Goal: Use online tool/utility: Utilize a website feature to perform a specific function

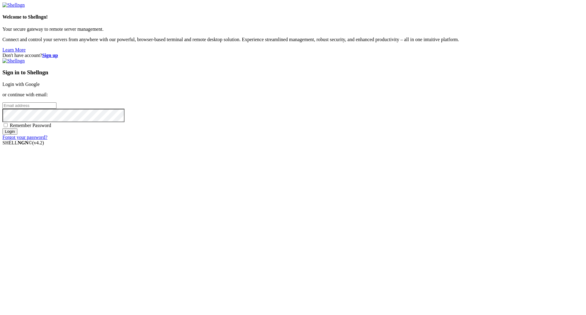
type input "[PERSON_NAME][EMAIL_ADDRESS][DOMAIN_NAME]"
click at [51, 128] on span "Remember Password" at bounding box center [30, 125] width 41 height 5
click at [8, 127] on input "Remember Password" at bounding box center [6, 125] width 4 height 4
checkbox input "true"
click at [17, 135] on input "Login" at bounding box center [9, 131] width 15 height 6
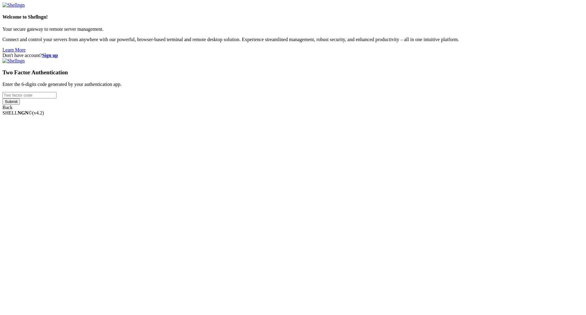
click at [56, 99] on input "number" at bounding box center [29, 95] width 54 height 6
type input "895394"
click at [20, 105] on input "Submit" at bounding box center [10, 102] width 17 height 6
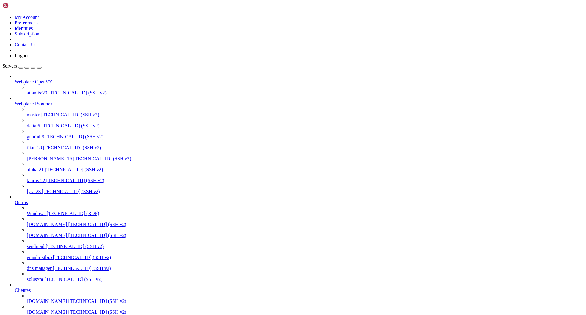
click at [40, 123] on span "delta:6" at bounding box center [33, 125] width 13 height 5
click at [48, 134] on span "[TECHNICAL_ID] (SSH v2)" at bounding box center [74, 136] width 58 height 5
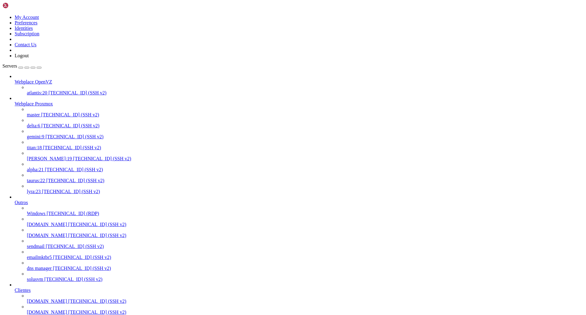
click at [27, 123] on icon at bounding box center [27, 123] width 0 height 0
click at [52, 123] on span "[TECHNICAL_ID] (SSH v2)" at bounding box center [70, 125] width 58 height 5
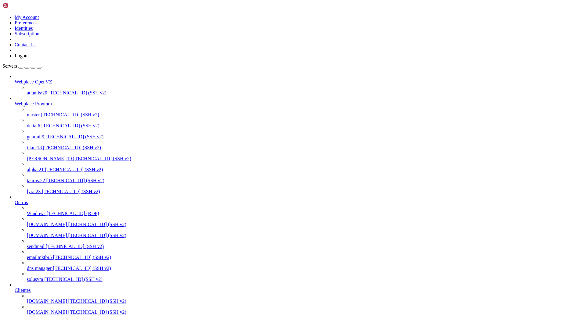
scroll to position [1845, 0]
drag, startPoint x: 169, startPoint y: 963, endPoint x: 131, endPoint y: 965, distance: 37.6
copy x-row "[DOMAIN_NAME]"
drag, startPoint x: 178, startPoint y: 989, endPoint x: 132, endPoint y: 985, distance: 46.0
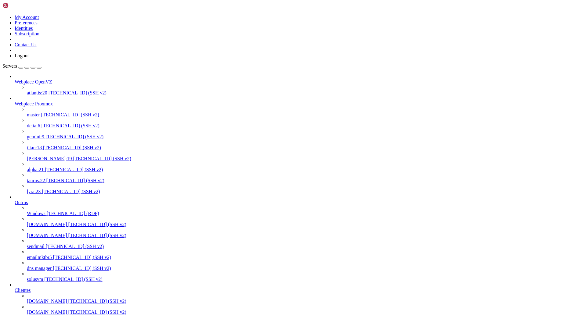
drag, startPoint x: 173, startPoint y: 988, endPoint x: 138, endPoint y: 995, distance: 35.2
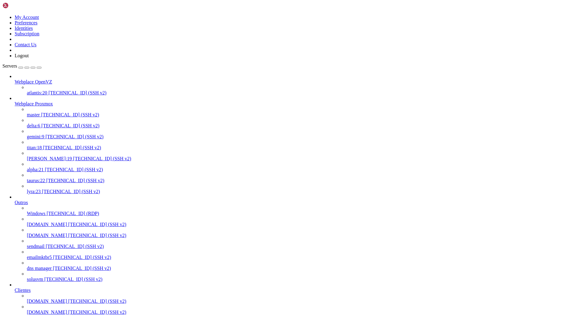
drag, startPoint x: 178, startPoint y: 976, endPoint x: 110, endPoint y: 976, distance: 67.7
copy x-row "[EMAIL_ADDRESS][DOMAIN_NAME]"
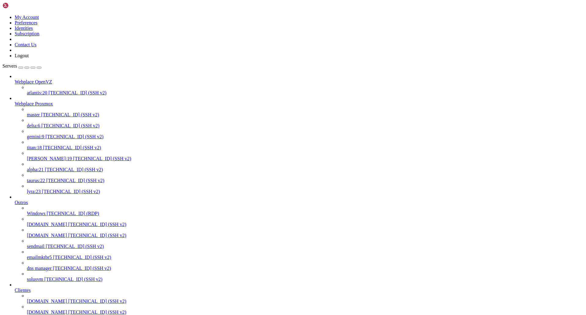
drag, startPoint x: 179, startPoint y: 925, endPoint x: 159, endPoint y: 926, distance: 19.6
drag, startPoint x: 169, startPoint y: 926, endPoint x: 124, endPoint y: 928, distance: 45.2
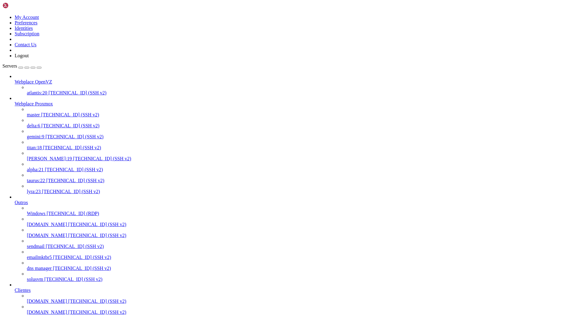
copy x-row "[DOMAIN_NAME]"
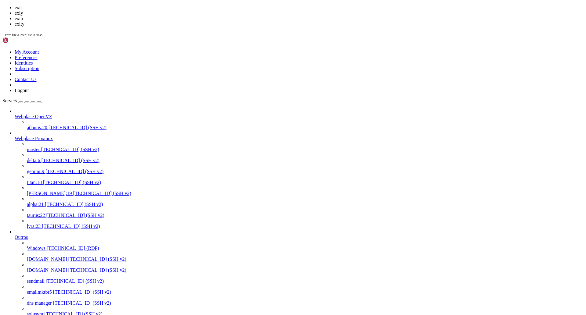
scroll to position [8433, 0]
